Goal: Transaction & Acquisition: Purchase product/service

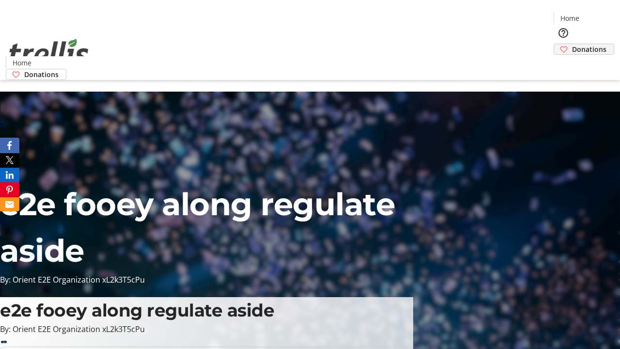
click at [572, 44] on span "Donations" at bounding box center [589, 49] width 34 height 10
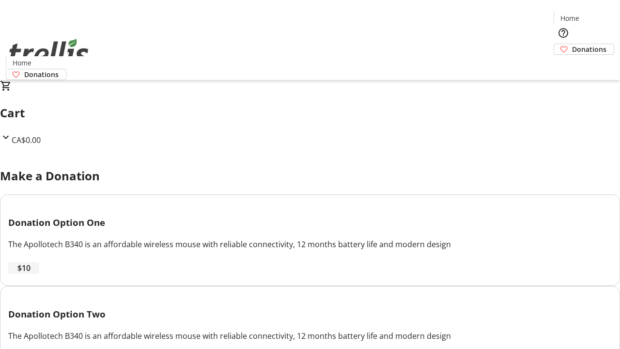
click at [31, 274] on span "$10" at bounding box center [23, 268] width 13 height 12
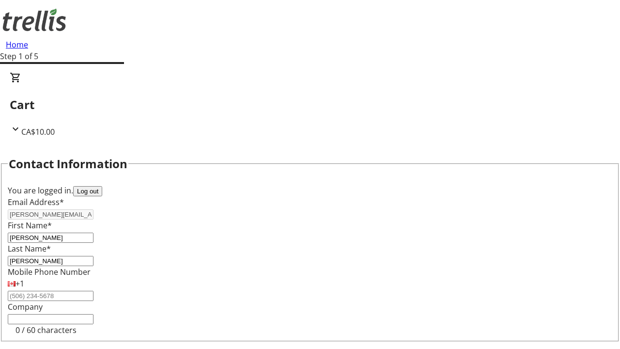
select select "CA"
type input "[STREET_ADDRESS][PERSON_NAME]"
type input "Kelowna"
select select "BC"
type input "Kelowna"
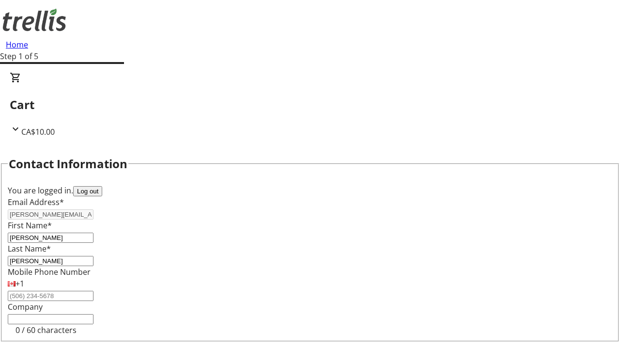
type input "V1Y 0C2"
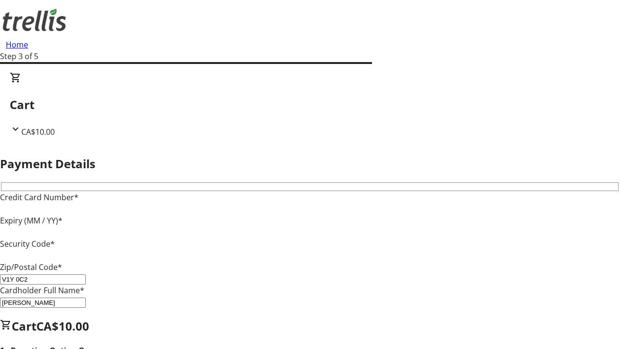
type input "V1Y 0C2"
